Goal: Information Seeking & Learning: Learn about a topic

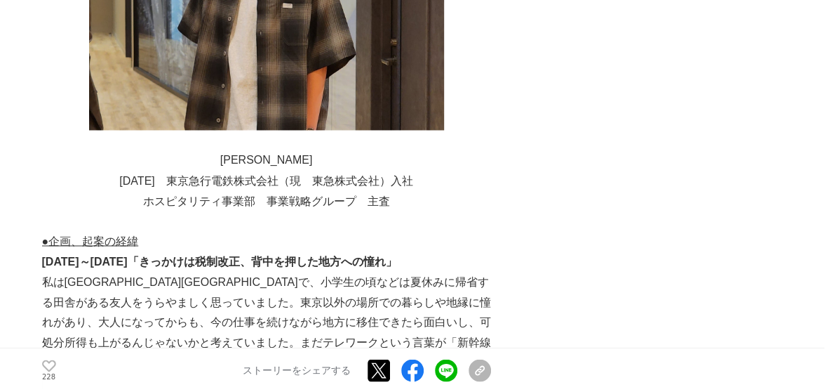
scroll to position [1193, 0]
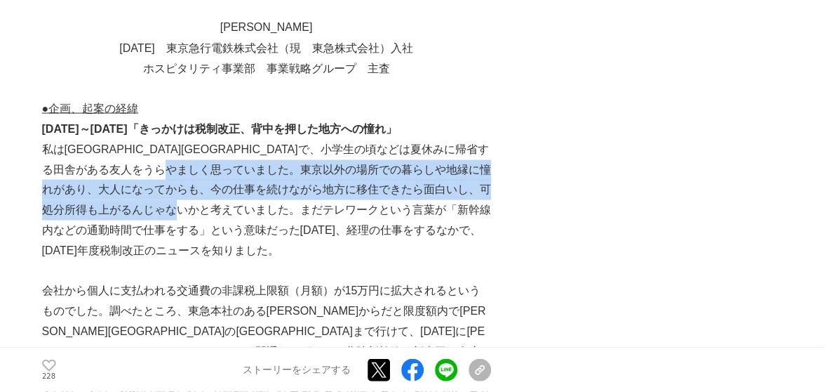
drag, startPoint x: 313, startPoint y: 141, endPoint x: 320, endPoint y: 182, distance: 41.3
click at [320, 182] on p "私は[GEOGRAPHIC_DATA][GEOGRAPHIC_DATA]で、小学生の頃などは夏休みに帰省する田舎がある友人をうらやましく思っていました。東京以…" at bounding box center [266, 199] width 449 height 121
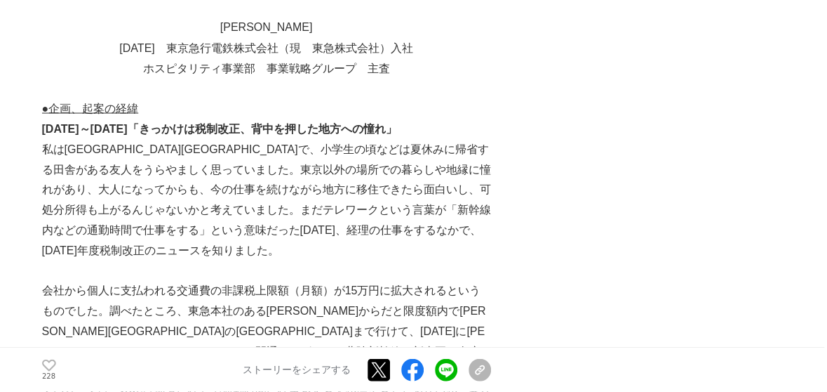
click at [273, 139] on p "私は[GEOGRAPHIC_DATA][GEOGRAPHIC_DATA]で、小学生の頃などは夏休みに帰省する田舎がある友人をうらやましく思っていました。東京以…" at bounding box center [266, 199] width 449 height 121
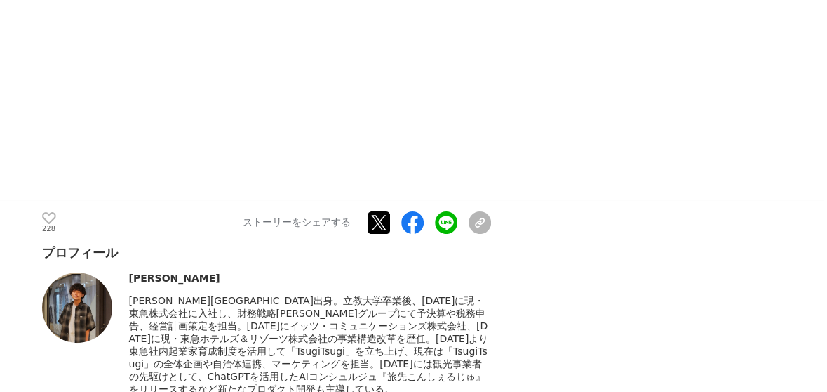
scroll to position [7579, 0]
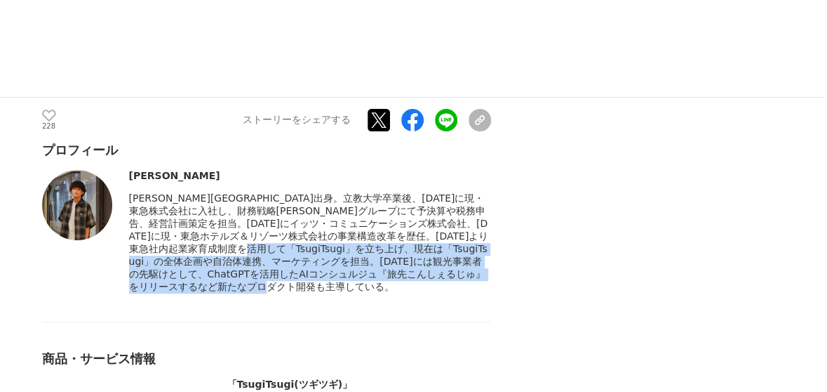
drag, startPoint x: 167, startPoint y: 195, endPoint x: 182, endPoint y: 240, distance: 47.5
click at [182, 239] on span "[PERSON_NAME][GEOGRAPHIC_DATA]出身。立教大学卒業後、[DATE]に現・東急株式会社に入社し、財務戦略[PERSON_NAME]グ…" at bounding box center [309, 242] width 360 height 100
click at [182, 240] on span "[PERSON_NAME][GEOGRAPHIC_DATA]出身。立教大学卒業後、[DATE]に現・東急株式会社に入社し、財務戦略[PERSON_NAME]グ…" at bounding box center [309, 242] width 360 height 100
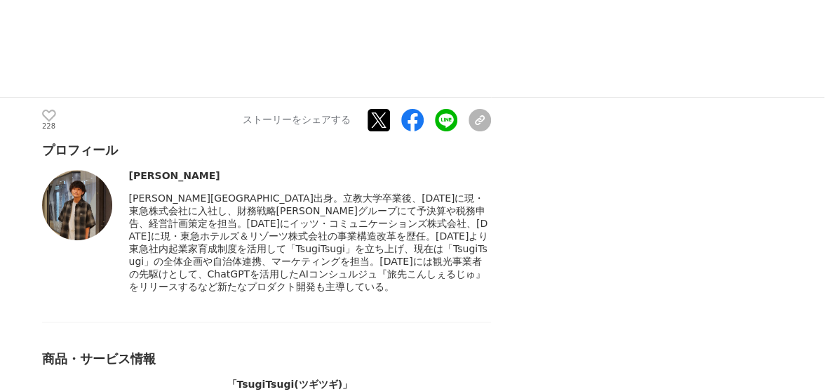
click at [201, 192] on span "[PERSON_NAME][GEOGRAPHIC_DATA]出身。立教大学卒業後、[DATE]に現・東急株式会社に入社し、財務戦略[PERSON_NAME]グ…" at bounding box center [309, 242] width 360 height 100
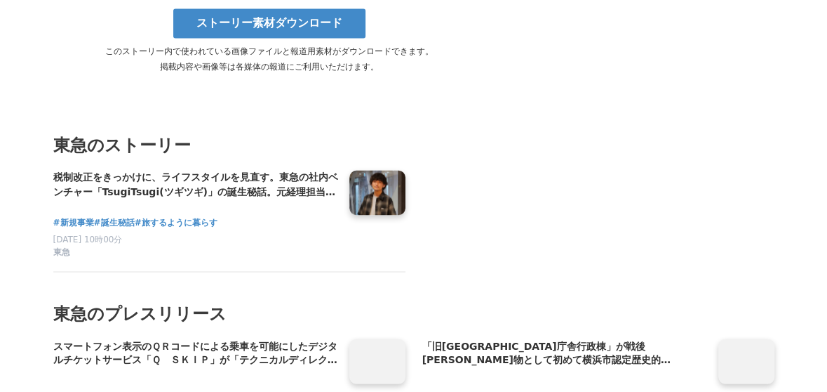
scroll to position [8632, 0]
